Goal: Find specific page/section: Find specific page/section

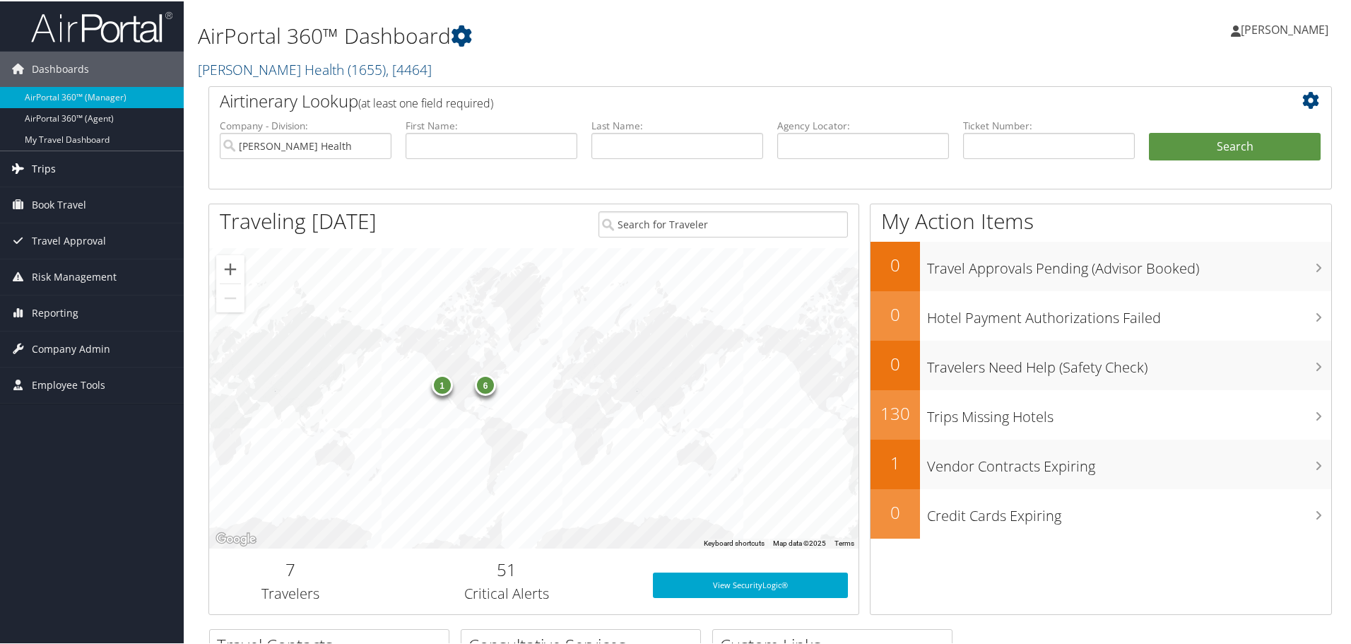
click at [47, 166] on span "Trips" at bounding box center [44, 167] width 24 height 35
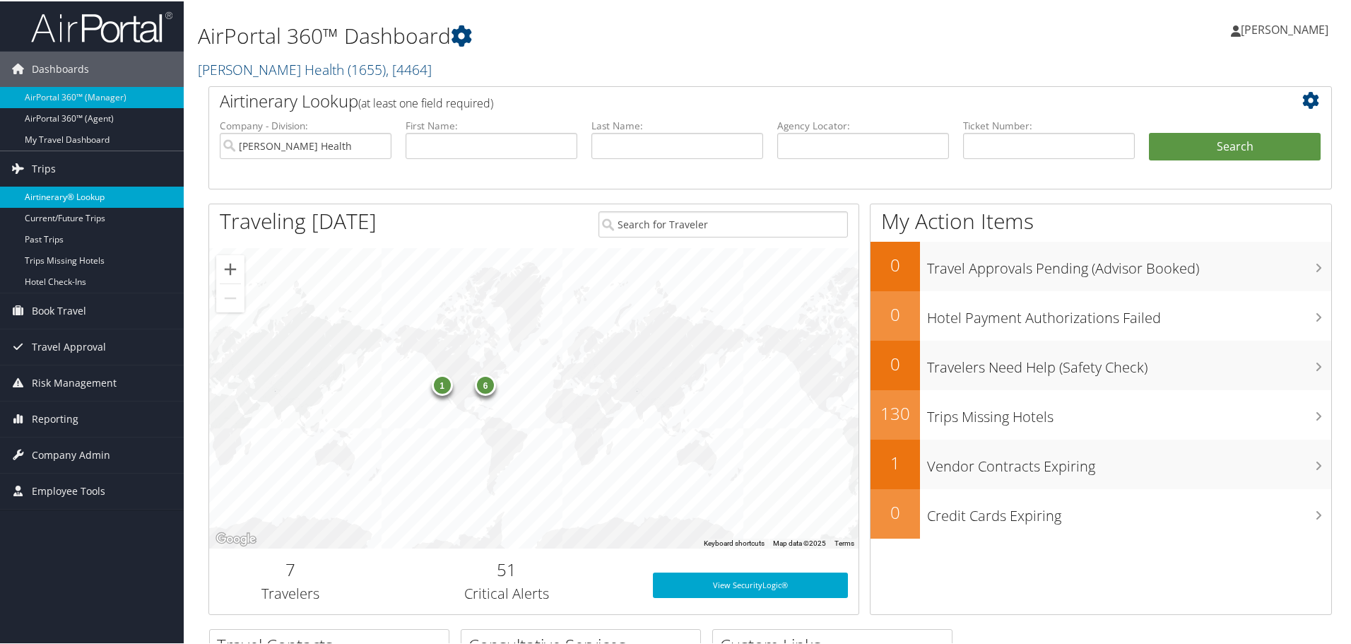
click at [51, 192] on link "Airtinerary® Lookup" at bounding box center [92, 195] width 184 height 21
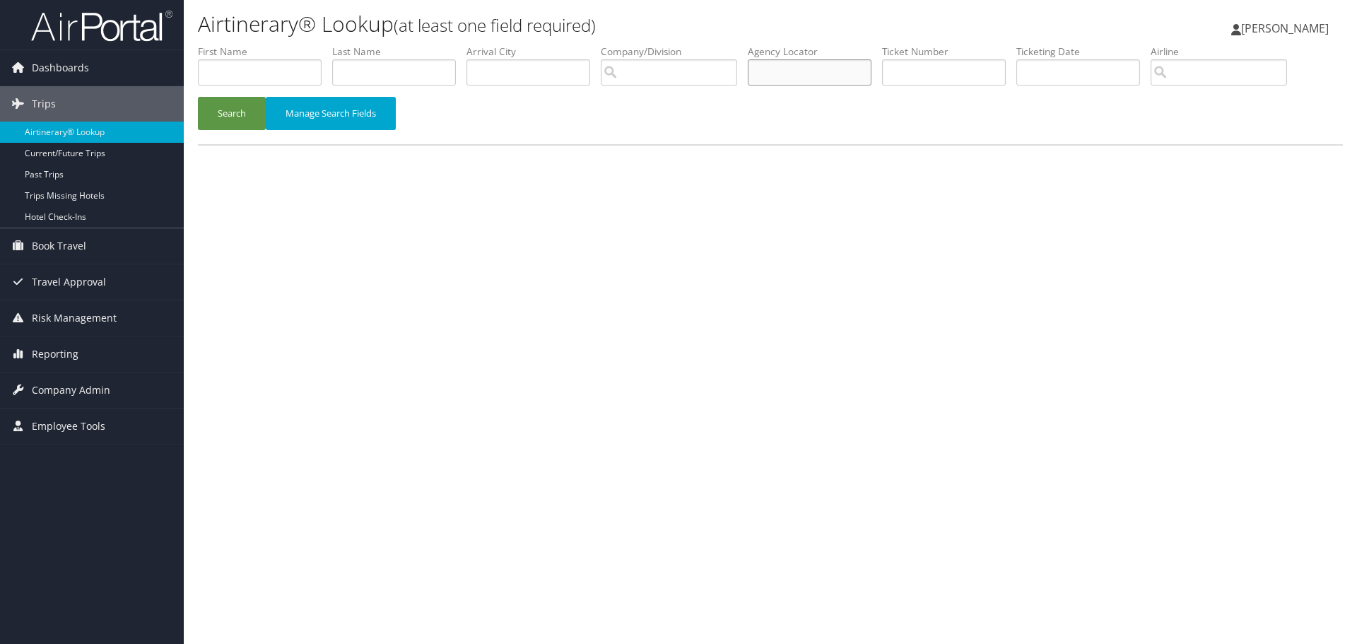
click at [835, 81] on input "text" at bounding box center [810, 72] width 124 height 26
type input "d0vqcs"
click at [242, 112] on button "Search" at bounding box center [232, 113] width 68 height 33
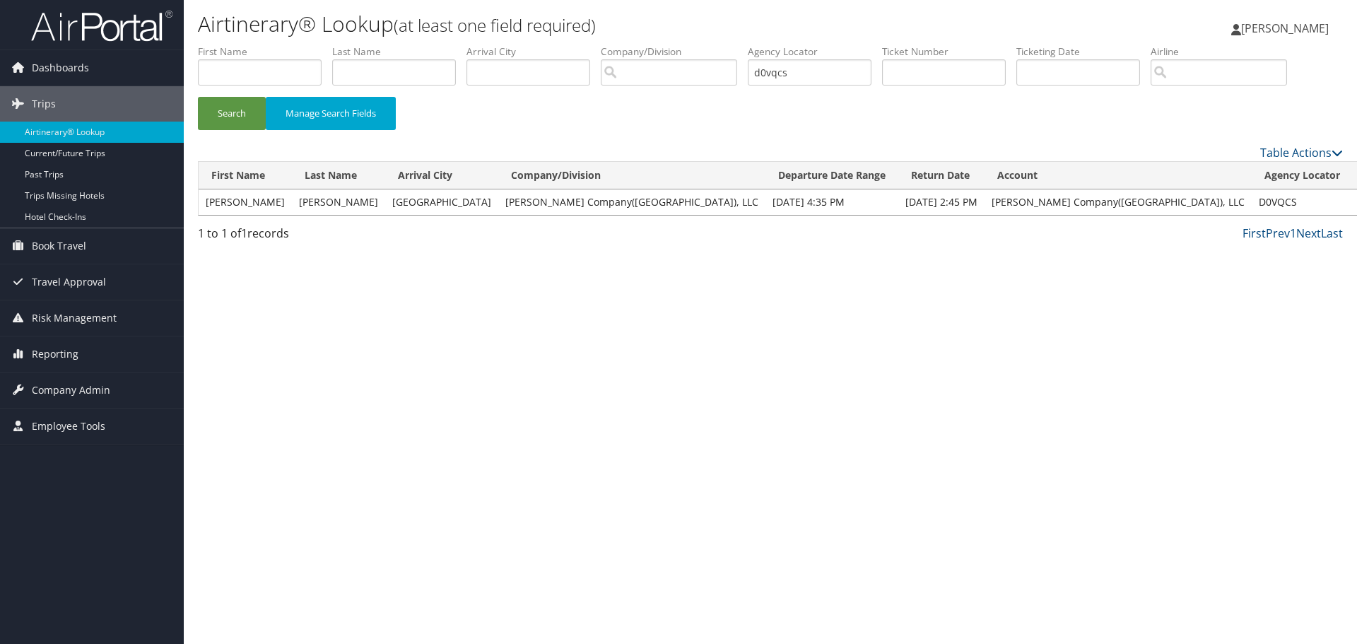
click at [1356, 206] on link "View" at bounding box center [1371, 201] width 22 height 13
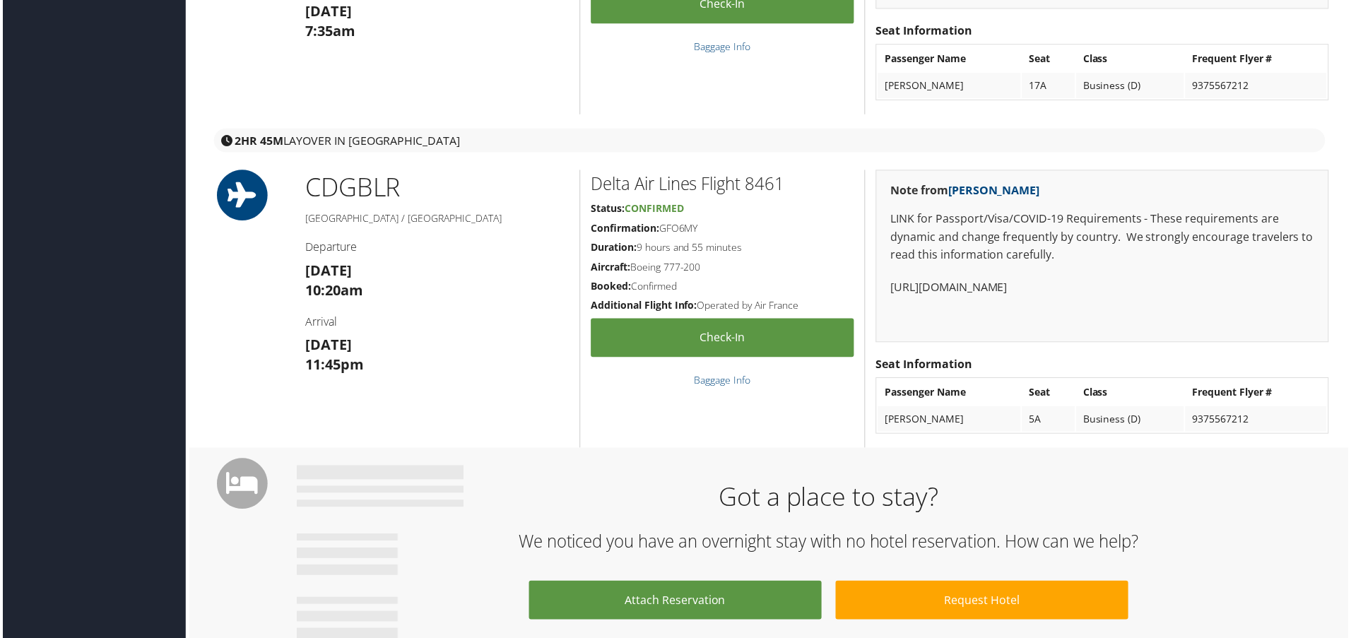
scroll to position [565, 0]
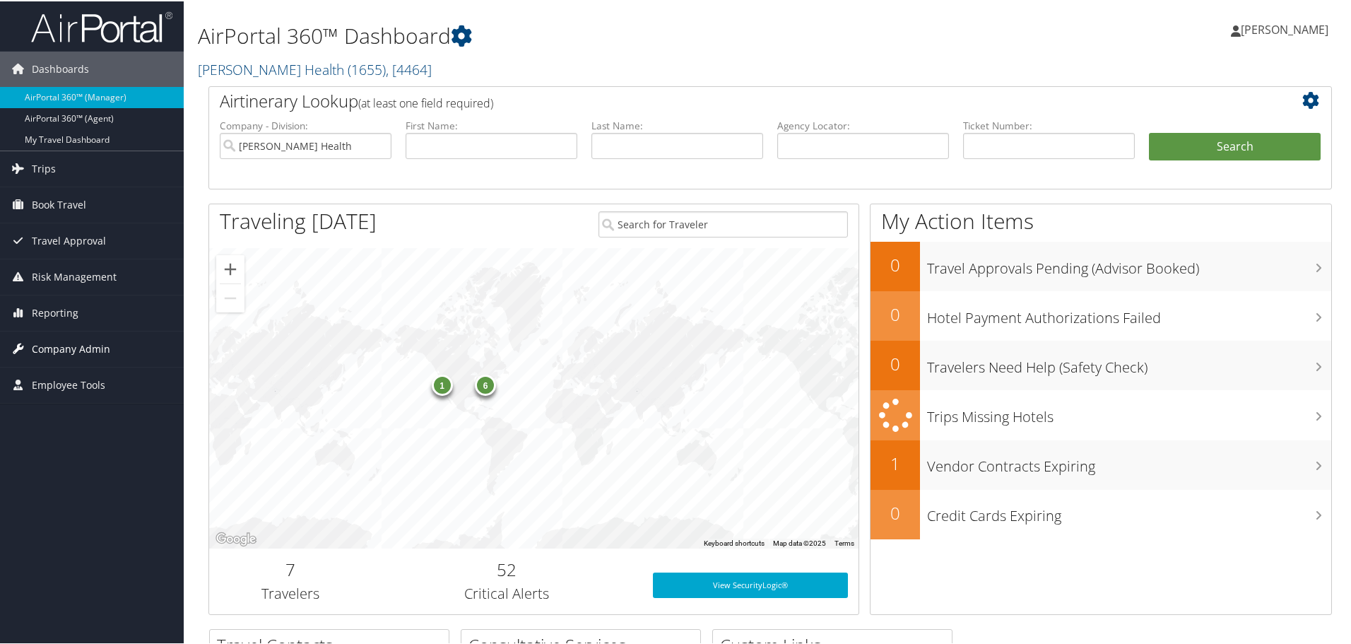
click at [63, 343] on span "Company Admin" at bounding box center [71, 347] width 78 height 35
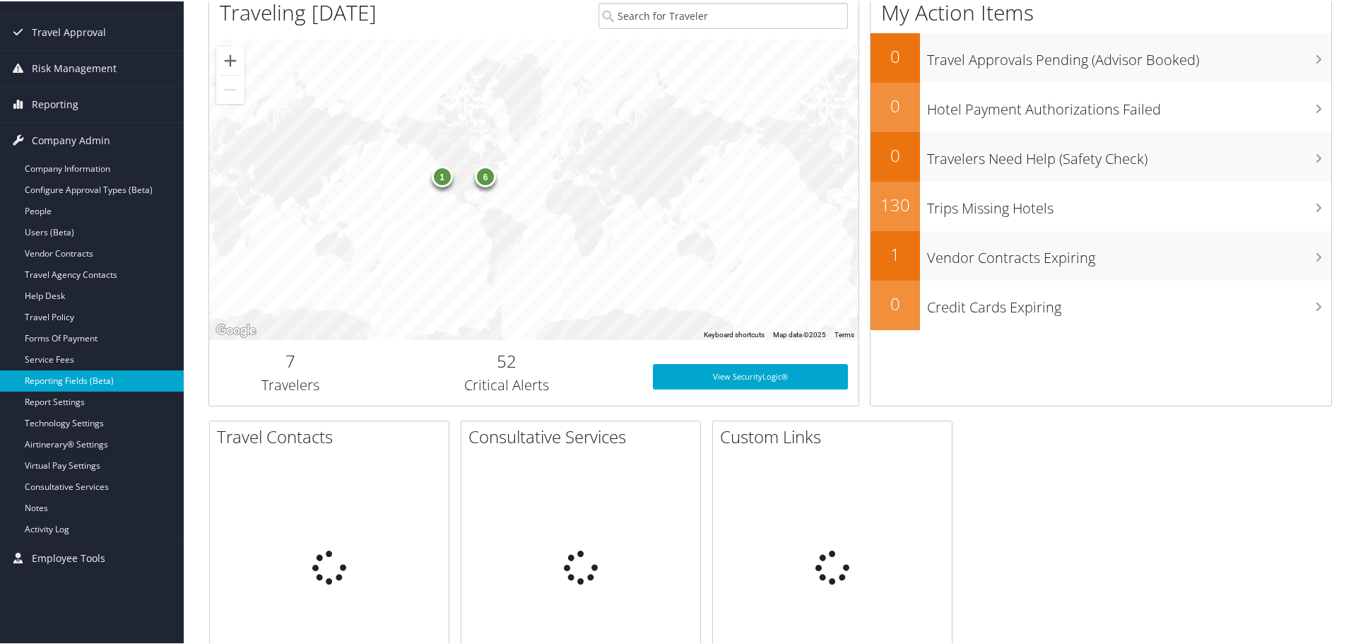
scroll to position [212, 0]
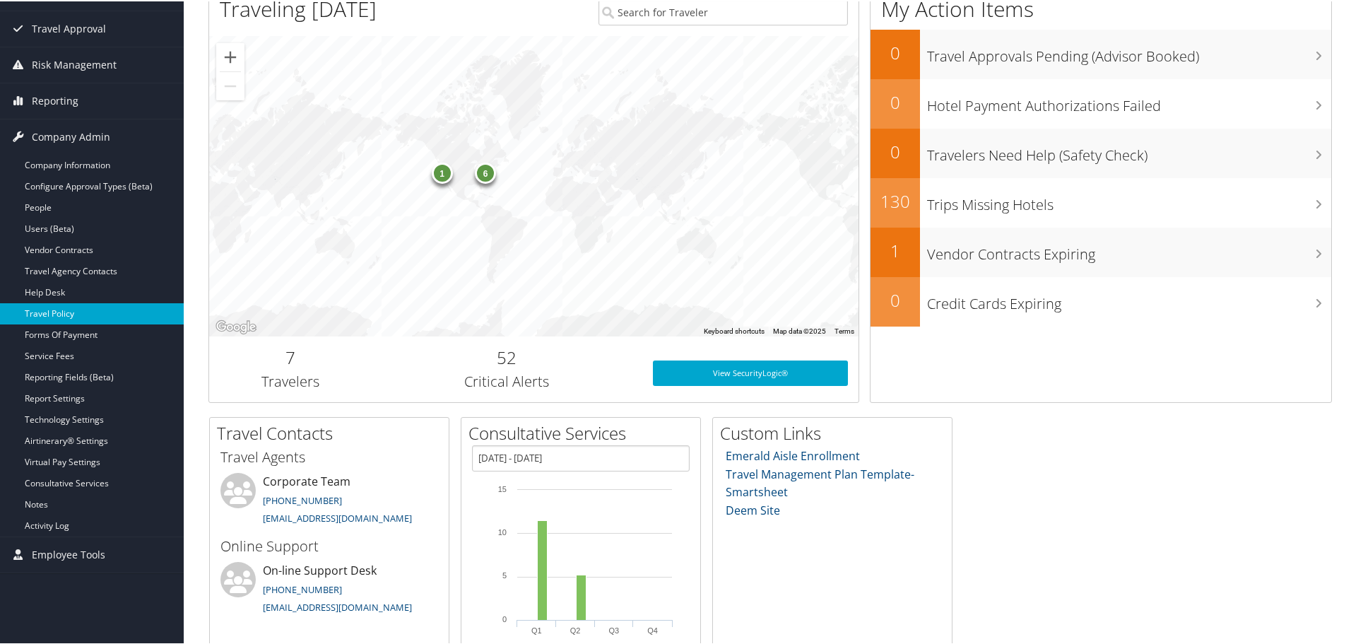
click at [69, 313] on link "Travel Policy" at bounding box center [92, 312] width 184 height 21
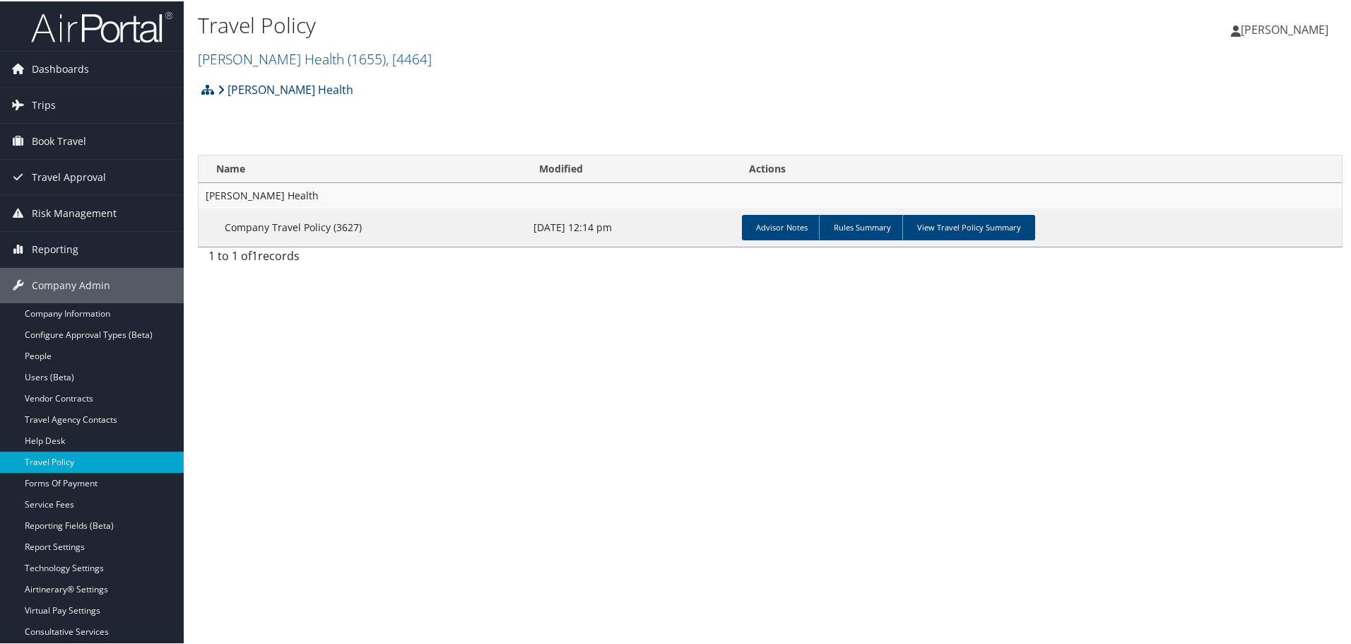
click at [281, 84] on link "[PERSON_NAME] Health" at bounding box center [286, 88] width 136 height 28
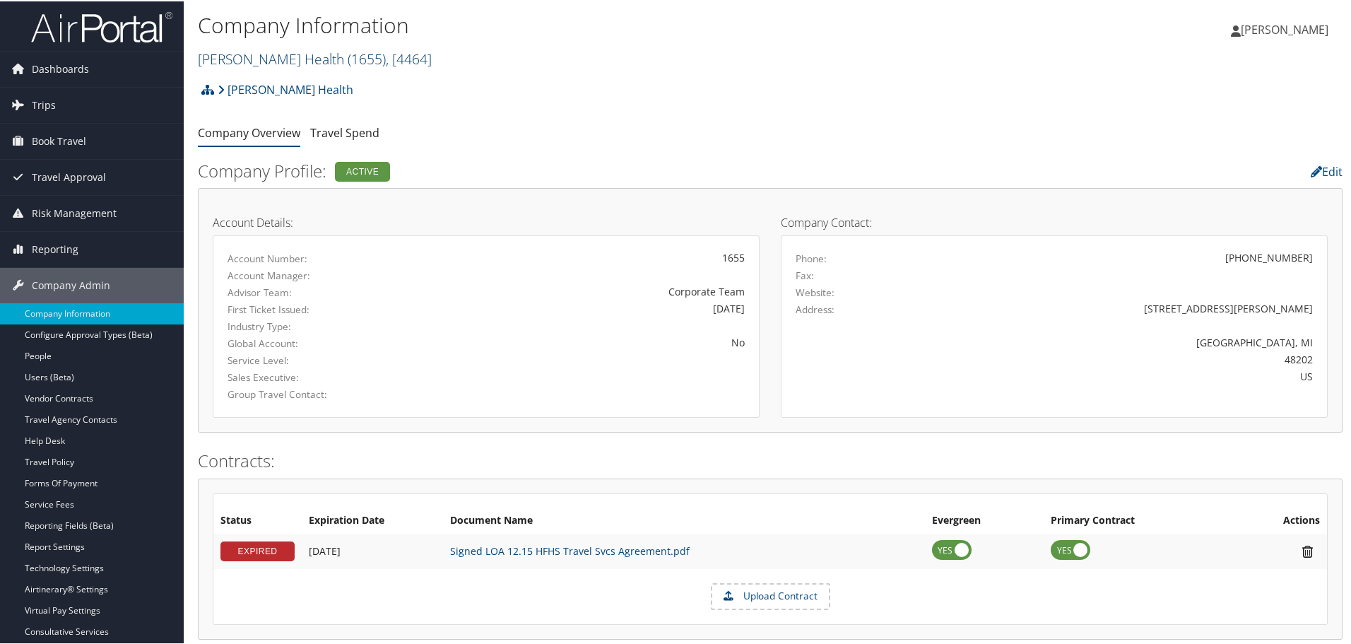
click at [280, 60] on link "[PERSON_NAME] Health ( 1655 ) , [ 4464 ]" at bounding box center [315, 57] width 234 height 19
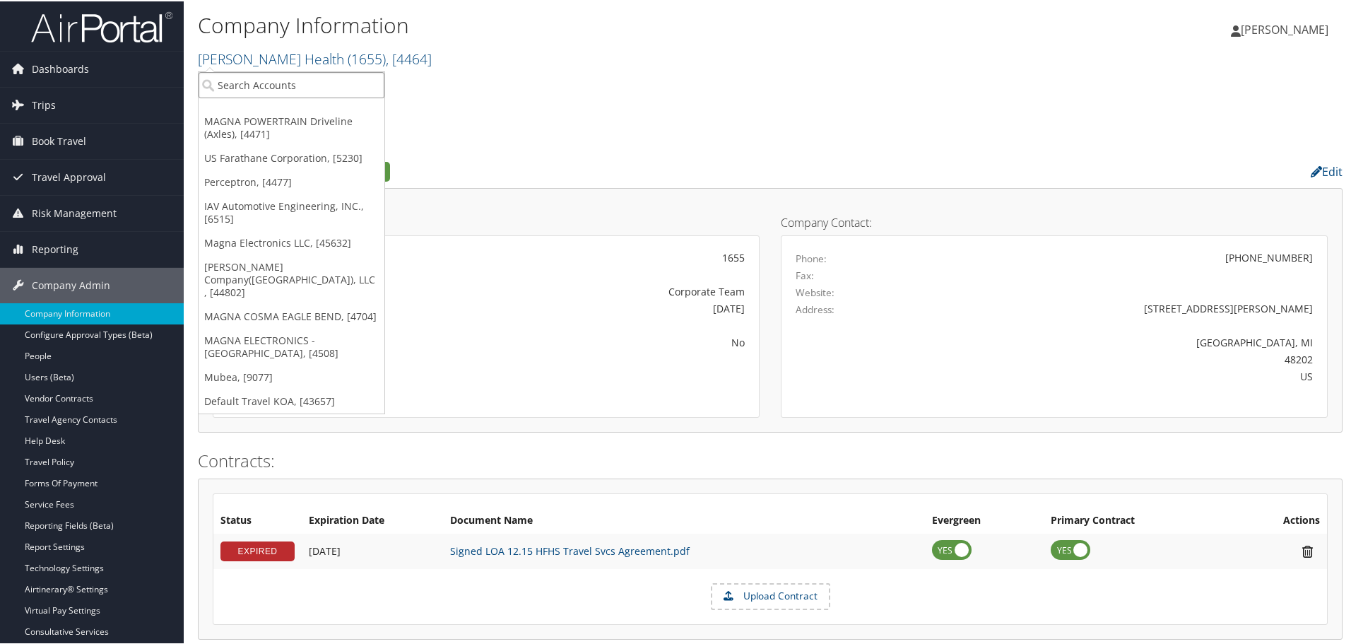
click at [283, 88] on input "search" at bounding box center [292, 84] width 186 height 26
type input "weba"
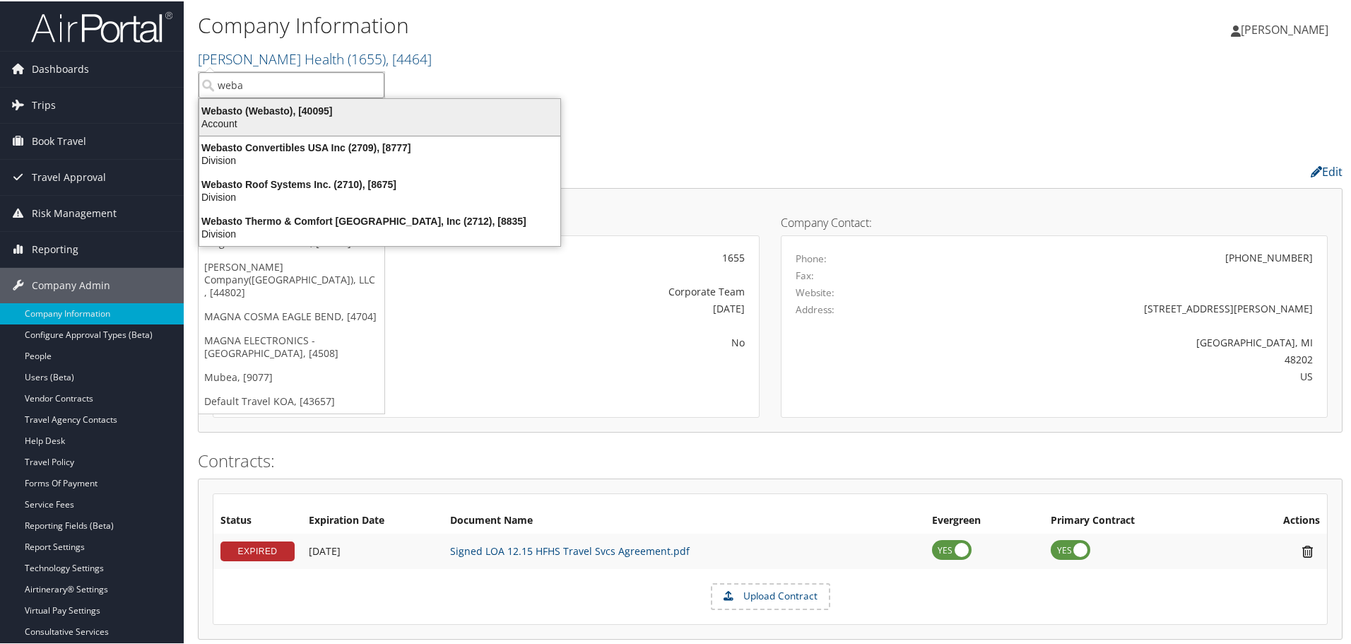
click at [307, 113] on div "Webasto (Webasto), [40095]" at bounding box center [380, 109] width 378 height 13
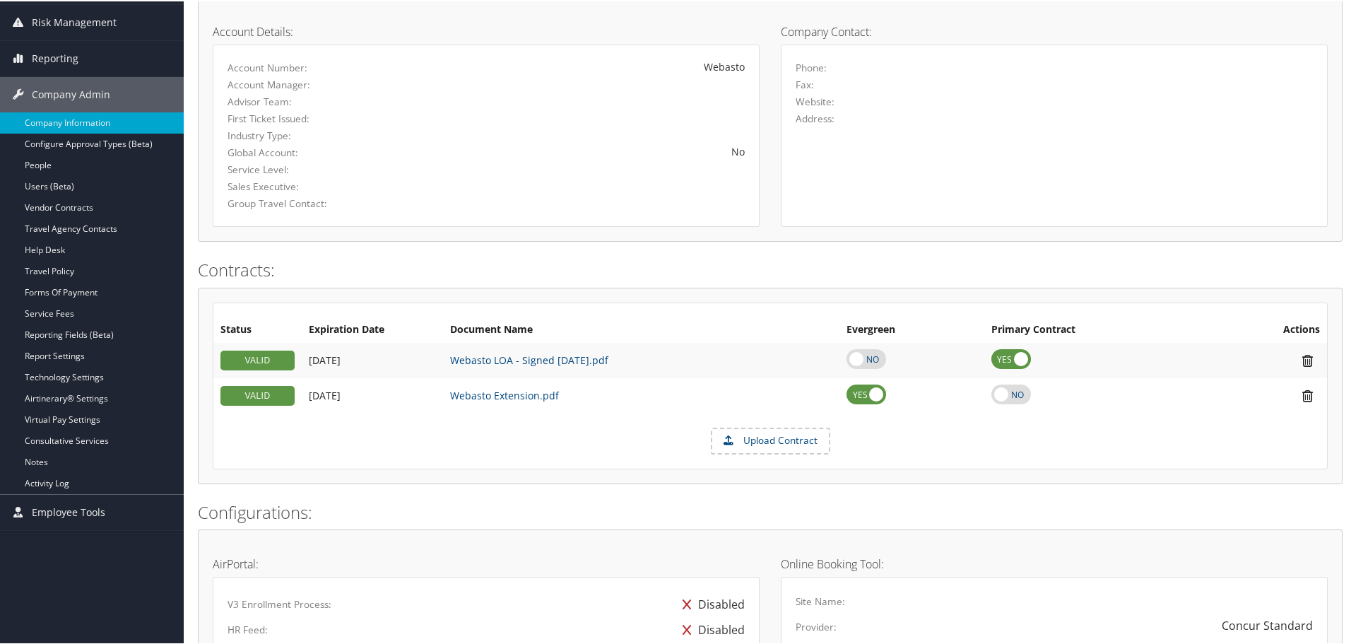
scroll to position [212, 0]
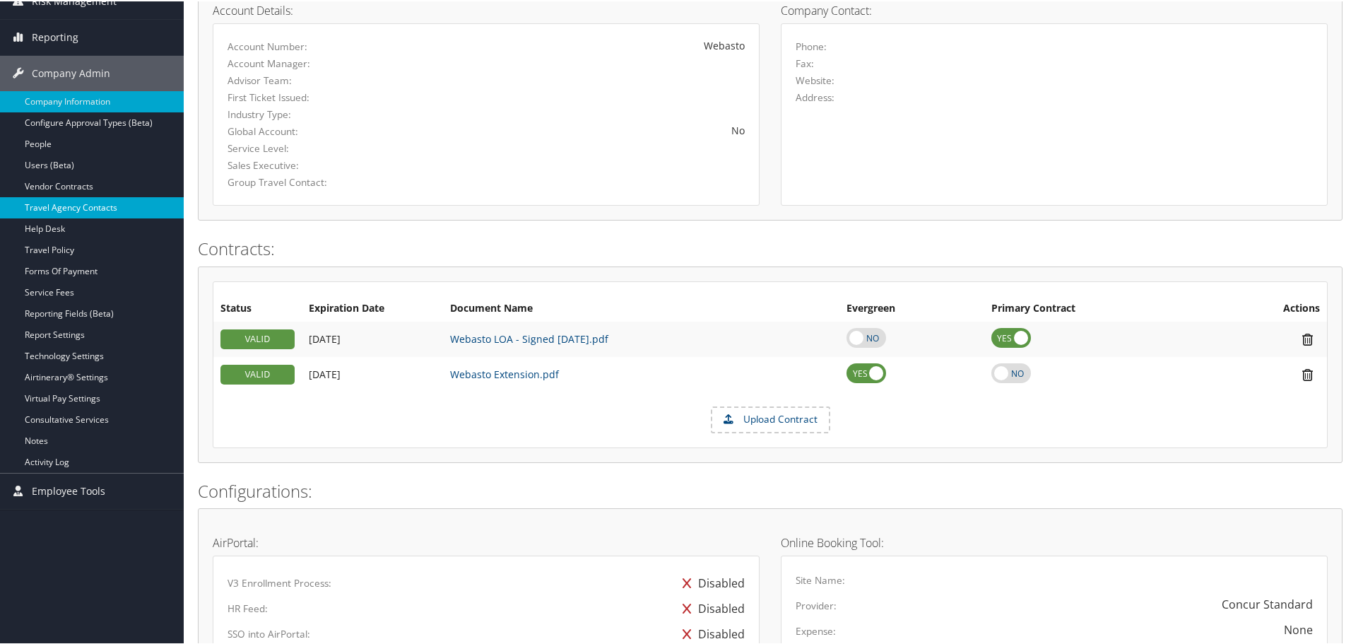
click at [62, 208] on link "Travel Agency Contacts" at bounding box center [92, 206] width 184 height 21
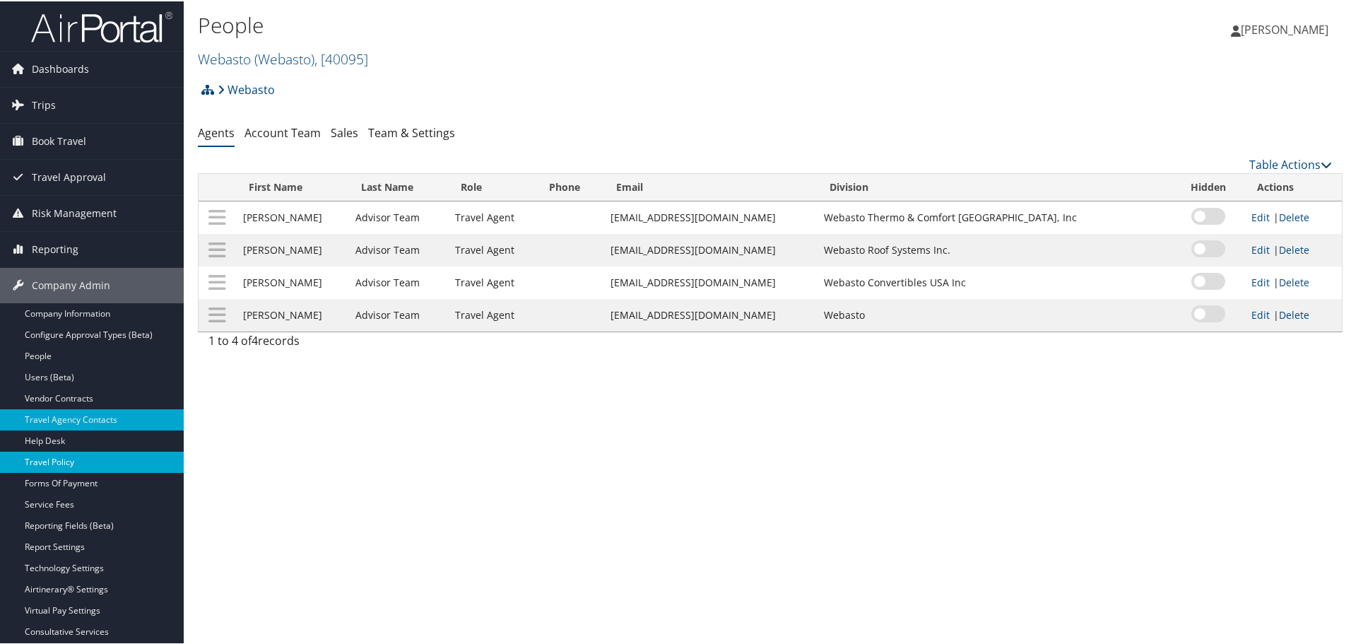
click at [71, 461] on link "Travel Policy" at bounding box center [92, 460] width 184 height 21
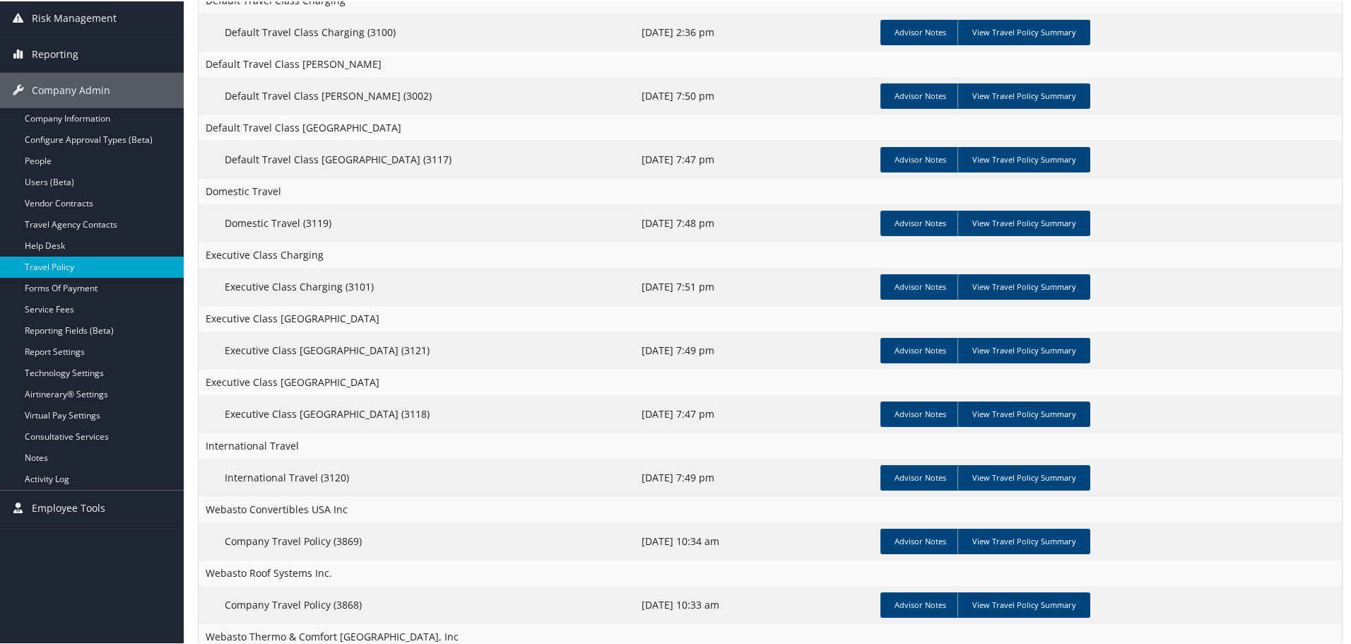
scroll to position [50, 0]
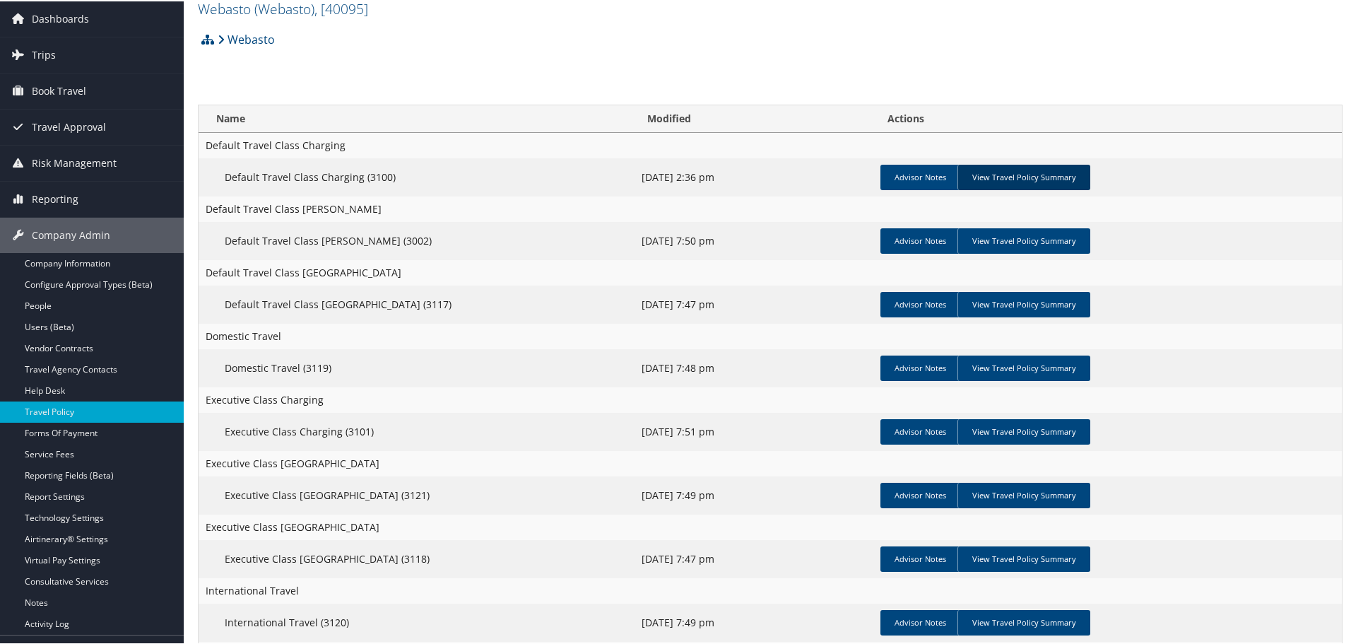
click at [1027, 176] on link "View Travel Policy Summary" at bounding box center [1024, 175] width 133 height 25
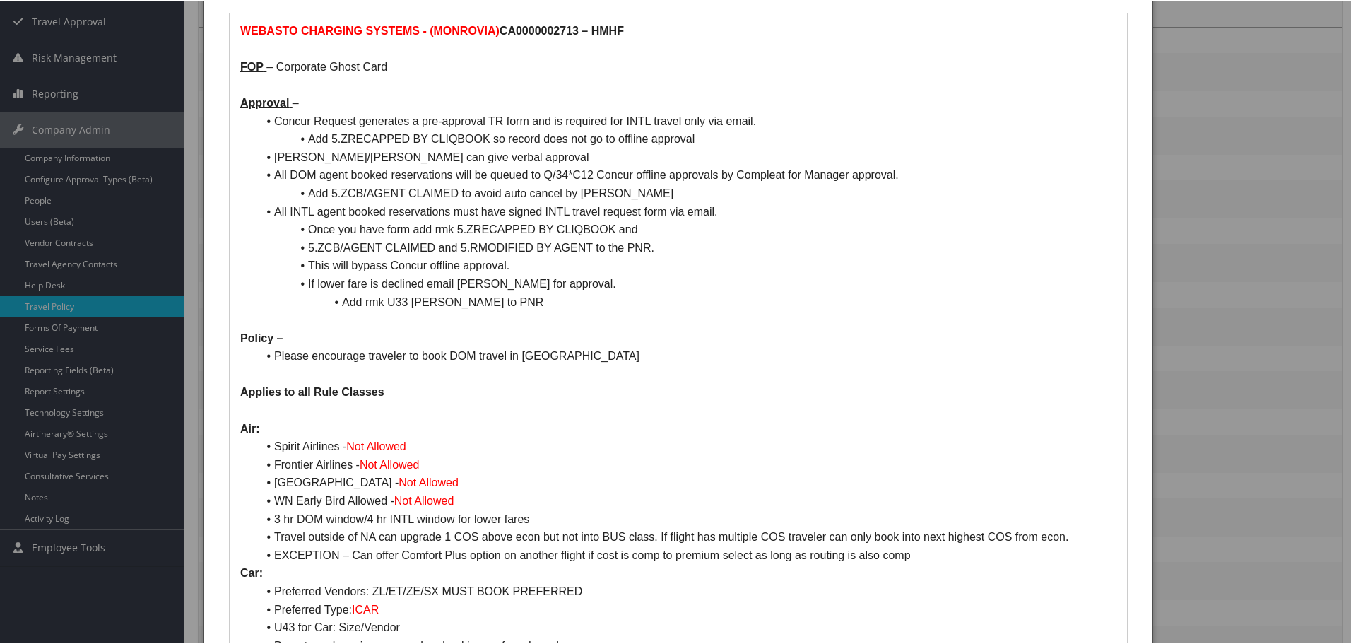
scroll to position [134, 0]
